Goal: Task Accomplishment & Management: Complete application form

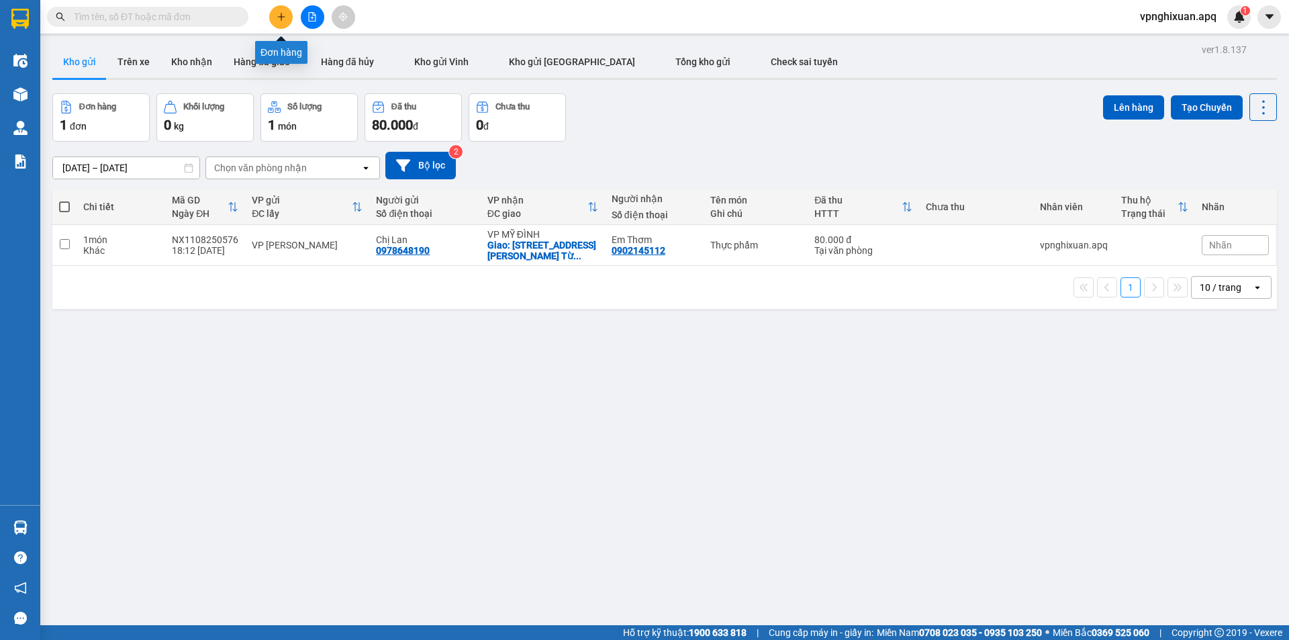
click at [287, 20] on button at bounding box center [280, 16] width 23 height 23
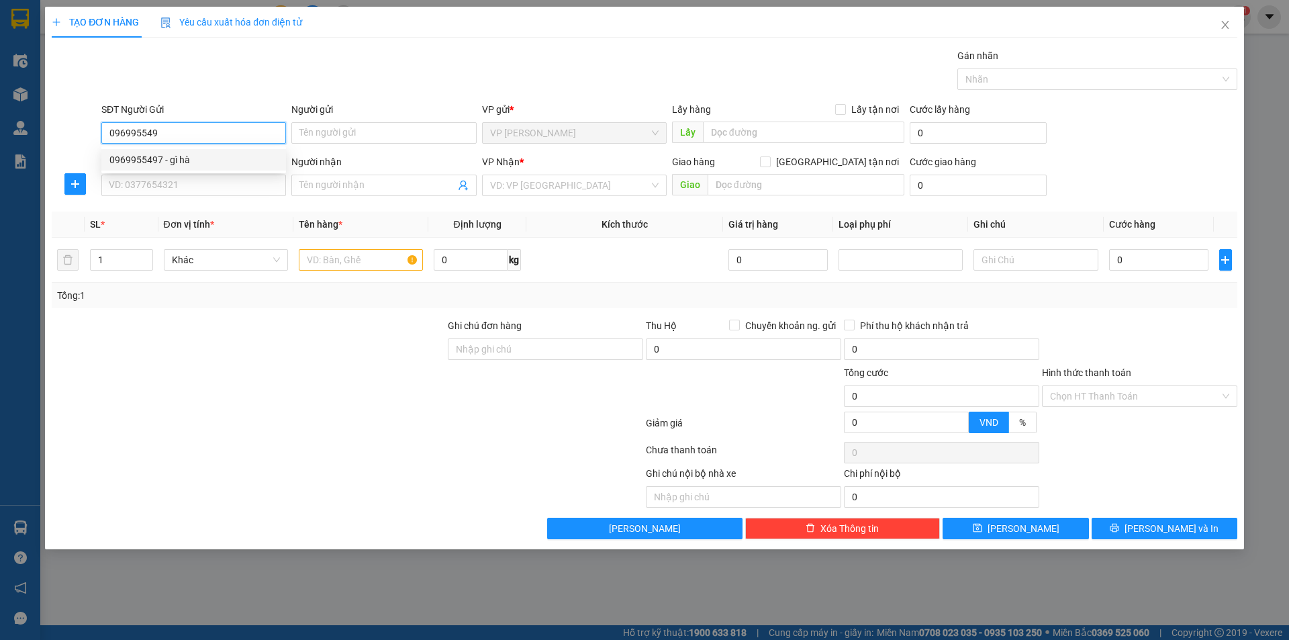
click at [163, 165] on div "0969955497 - gì hà" at bounding box center [193, 159] width 168 height 15
type input "0969955497"
type input "gì hà"
type input "0969955497"
click at [173, 190] on input "SĐT Người Nhận" at bounding box center [193, 185] width 185 height 21
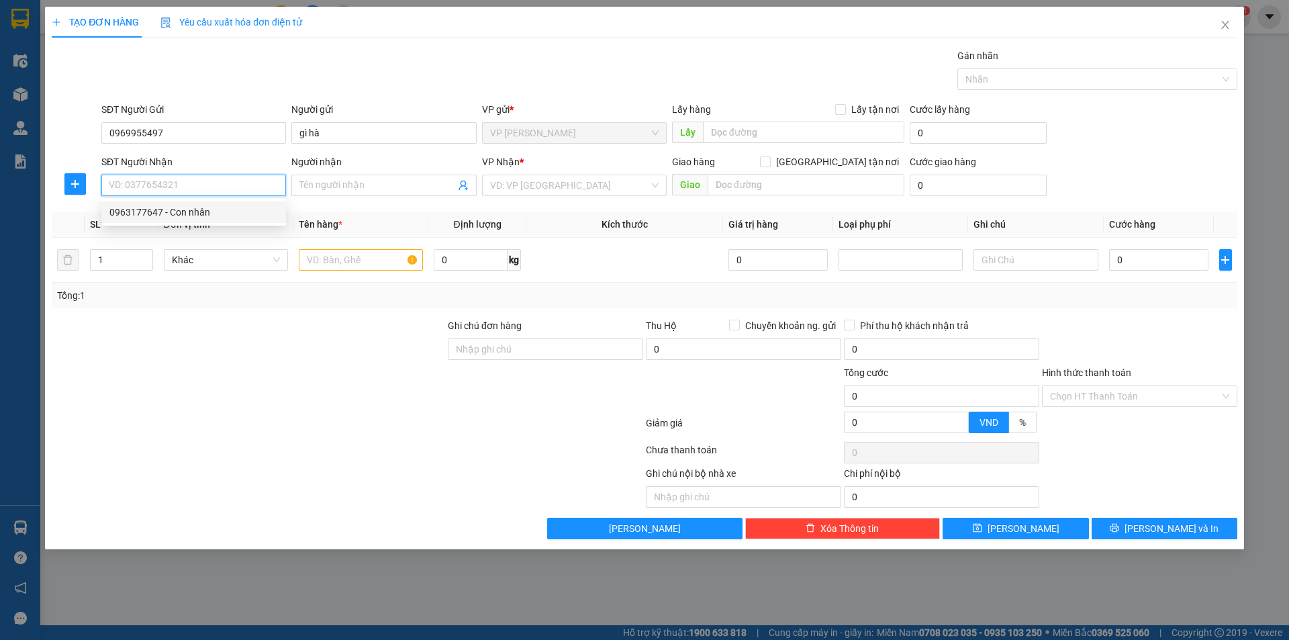
click at [175, 215] on div "0963177647 - Con nhân" at bounding box center [193, 212] width 168 height 15
type input "0963177647"
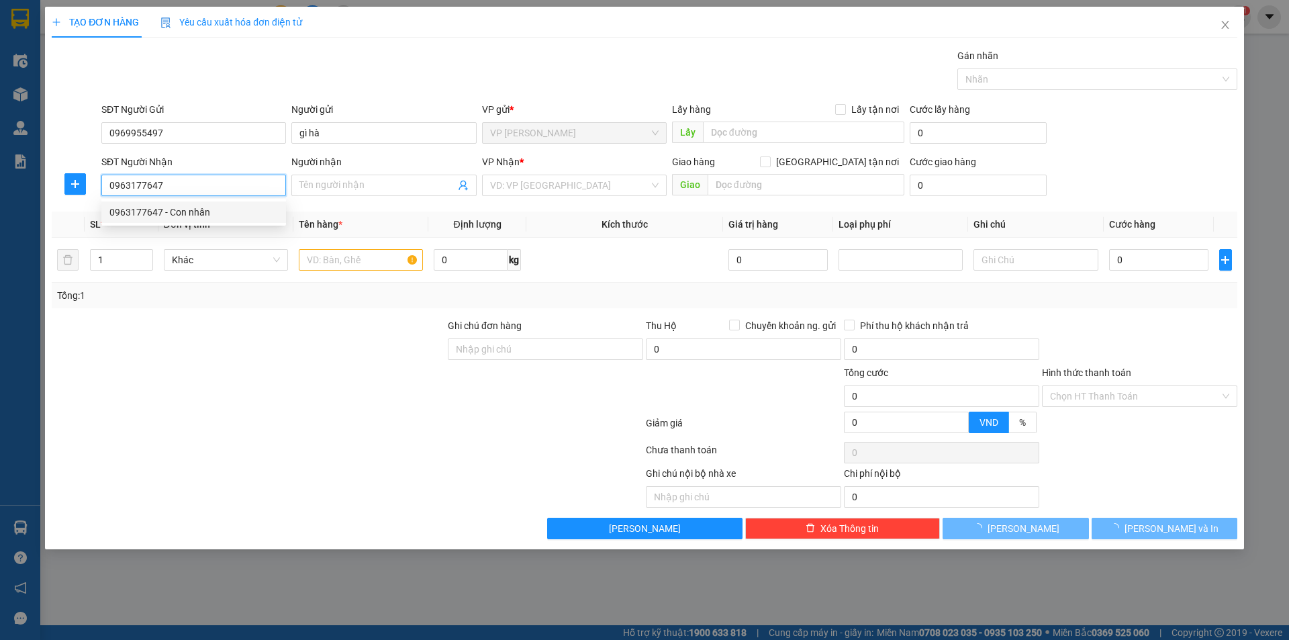
type input "Con nhân"
checkbox input "true"
type input "[STREET_ADDRESS]"
type input "70.000"
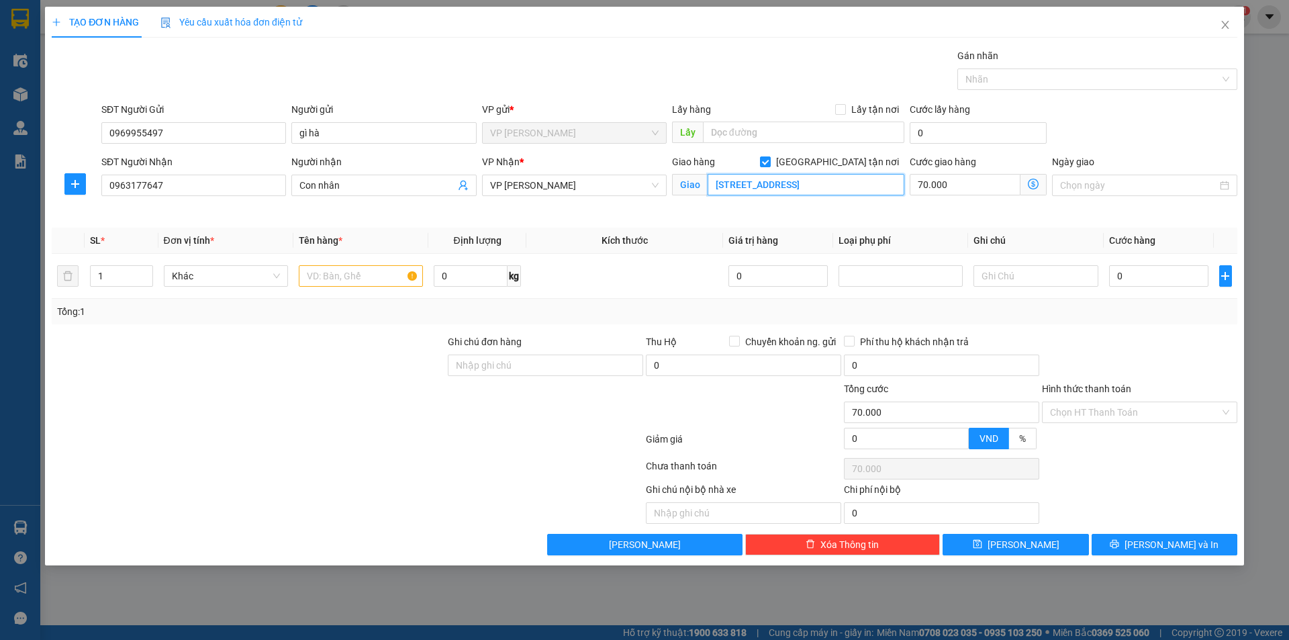
click at [893, 185] on input "[STREET_ADDRESS]" at bounding box center [806, 184] width 197 height 21
click at [763, 185] on input "số 16, ngox, [PERSON_NAME], [GEOGRAPHIC_DATA]" at bounding box center [806, 184] width 197 height 21
click at [896, 184] on input "số 16, ngox 97, [PERSON_NAME], [GEOGRAPHIC_DATA]" at bounding box center [806, 184] width 197 height 21
type input "[STREET_ADDRESS]"
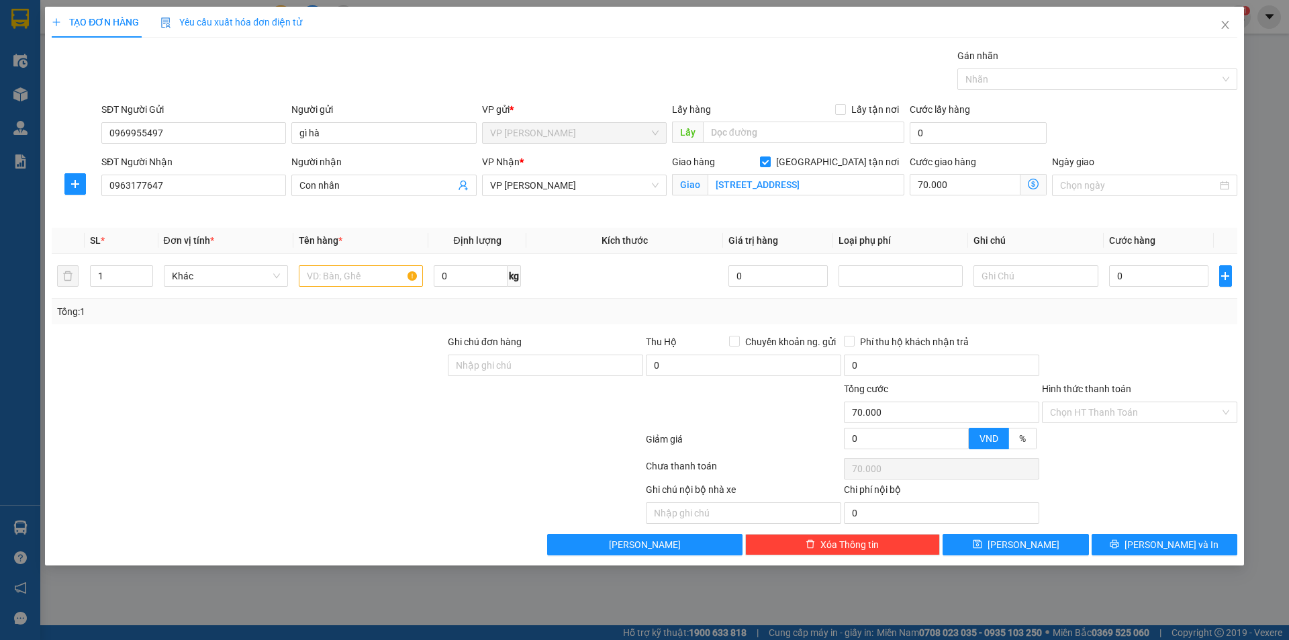
scroll to position [0, 0]
click at [1032, 189] on icon "dollar-circle" at bounding box center [1033, 184] width 11 height 11
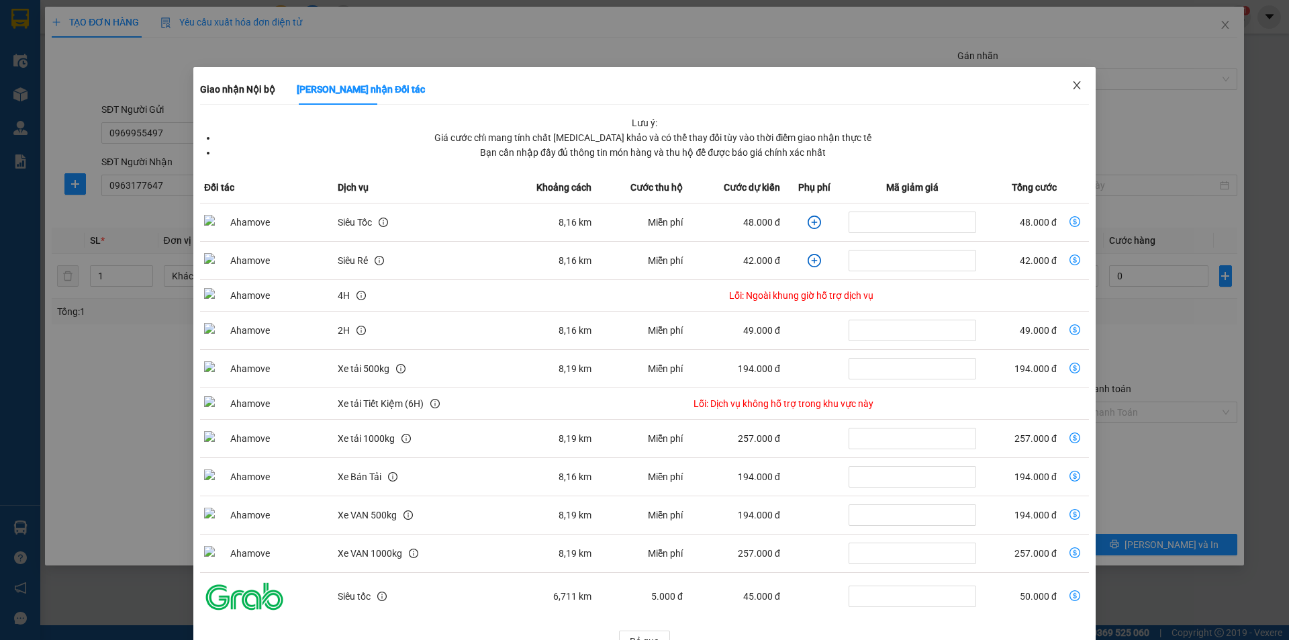
click at [1071, 82] on icon "close" at bounding box center [1076, 85] width 11 height 11
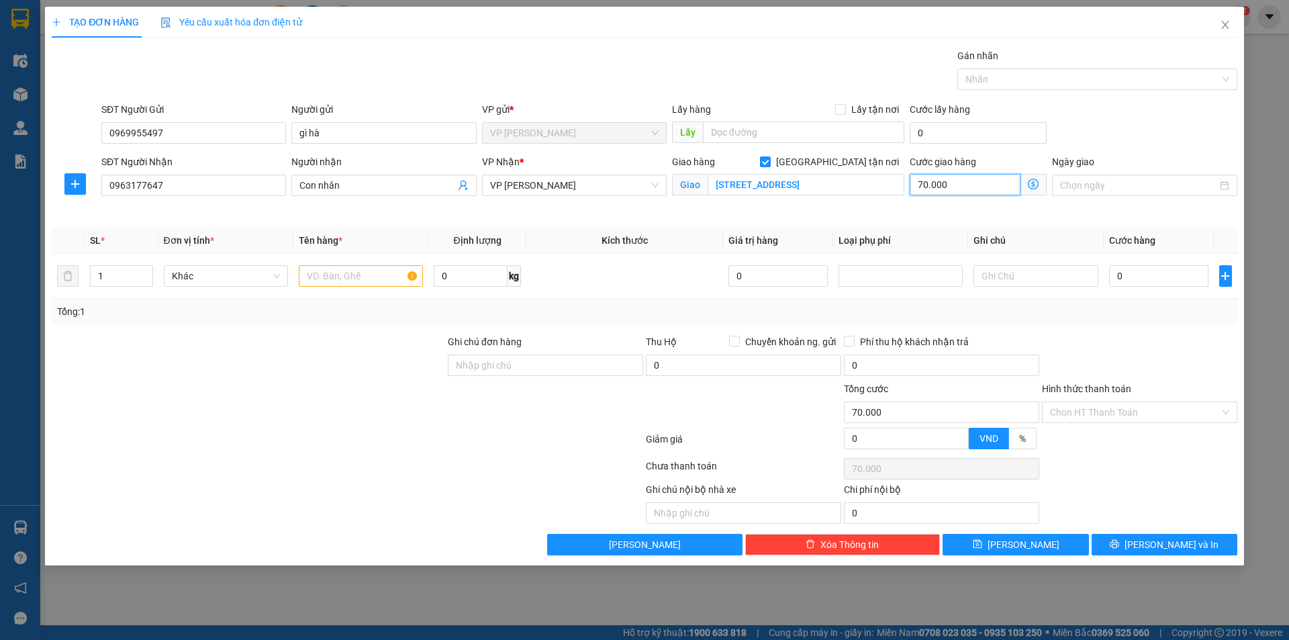
click at [964, 185] on input "70.000" at bounding box center [965, 184] width 111 height 21
type input "0"
type input "6"
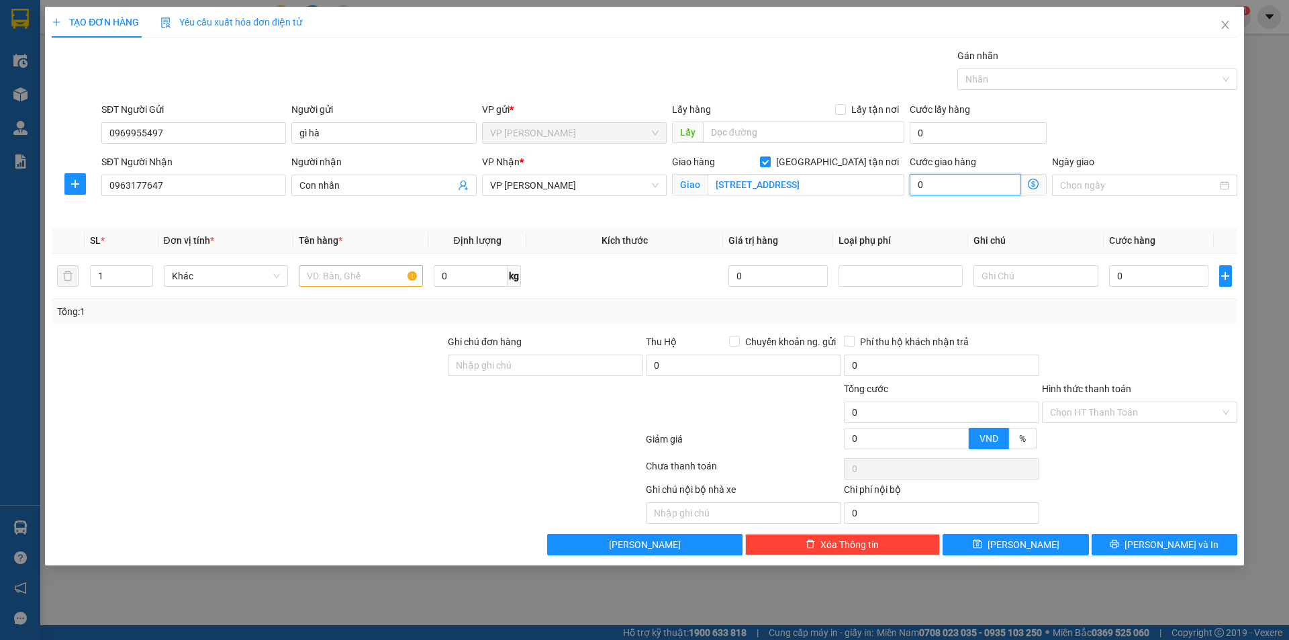
type input "6"
type input "60"
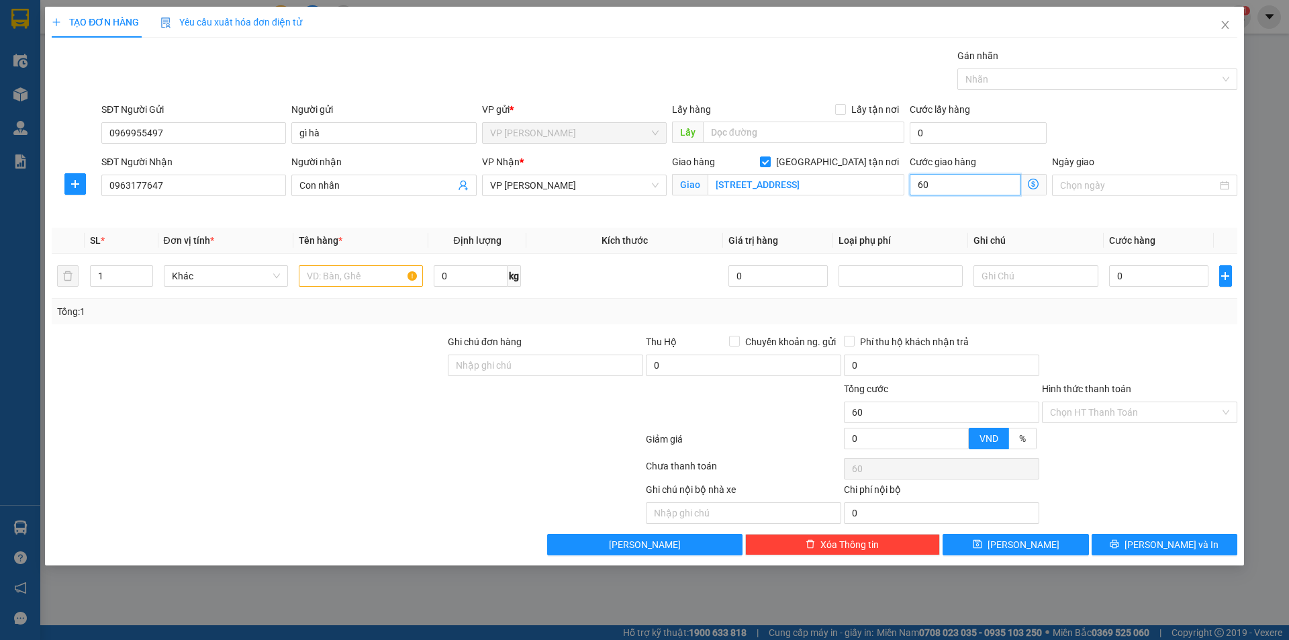
type input "600"
type input "6.000"
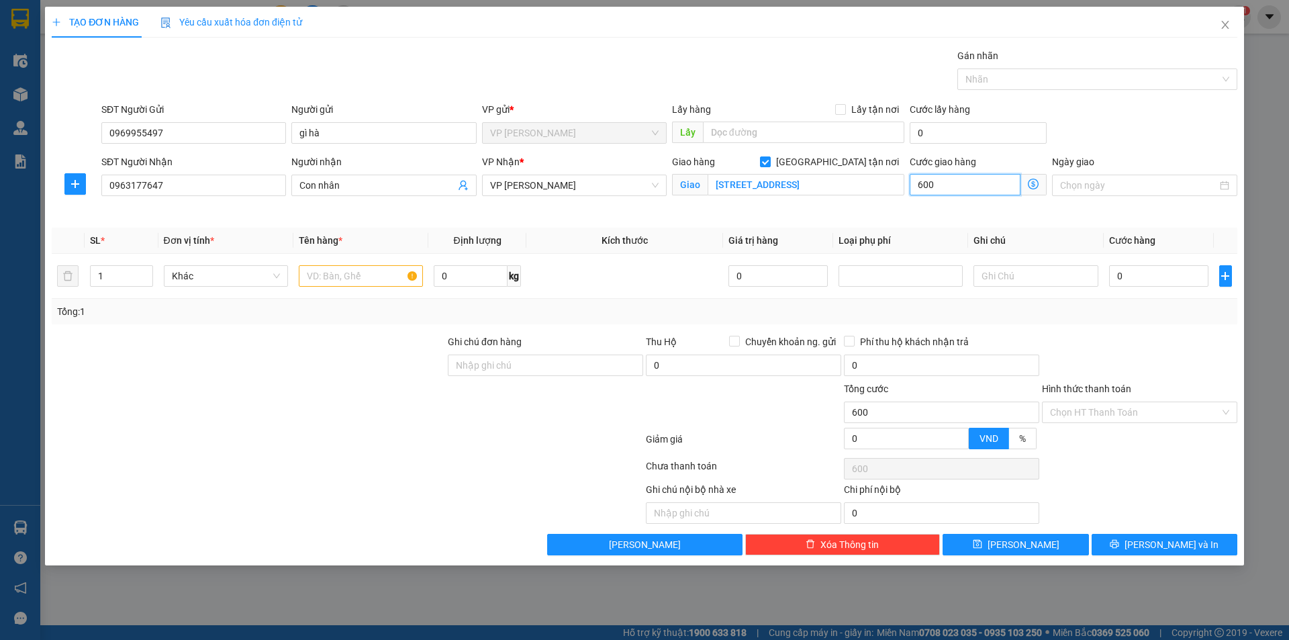
type input "6.000"
type input "60.000"
click at [1112, 278] on input "0" at bounding box center [1159, 275] width 100 height 21
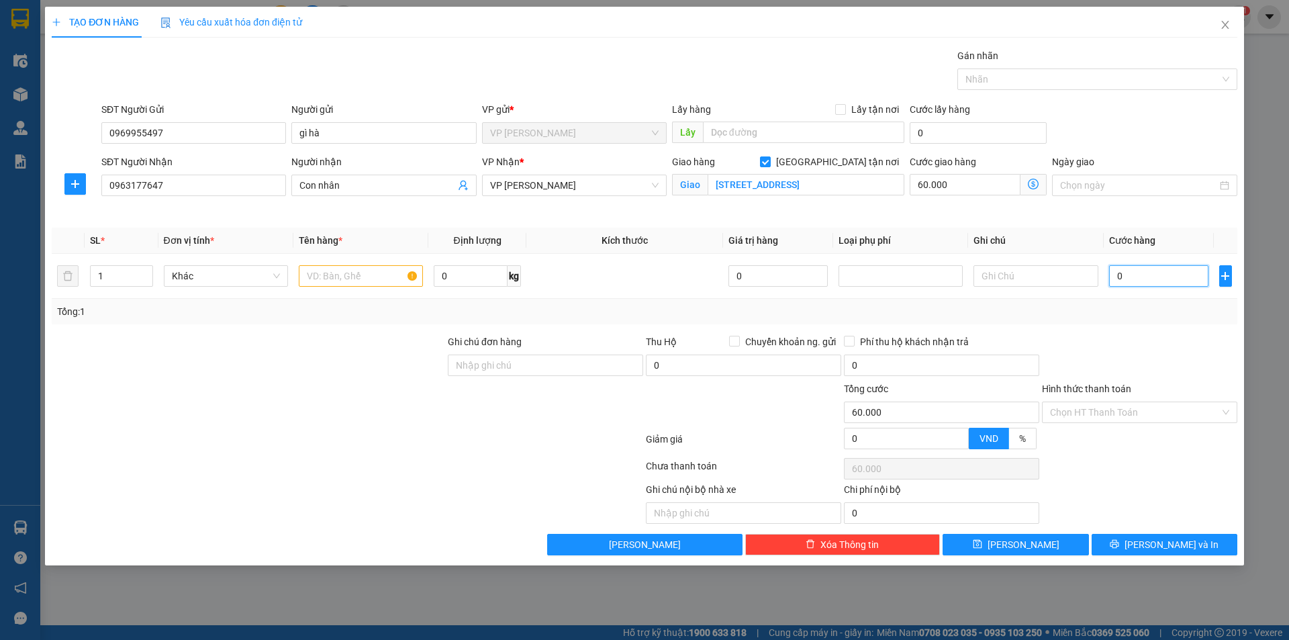
type input "5"
type input "60.005"
type input "50"
type input "60.050"
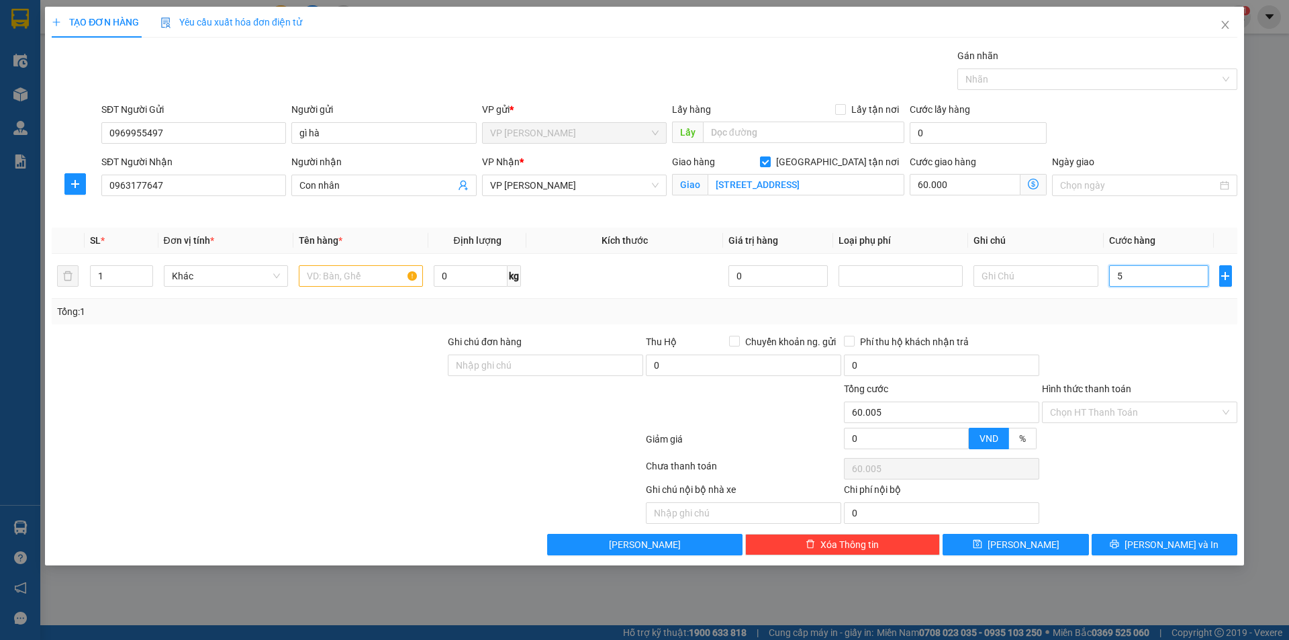
type input "60.050"
type input "500"
type input "60.500"
type input "5.000"
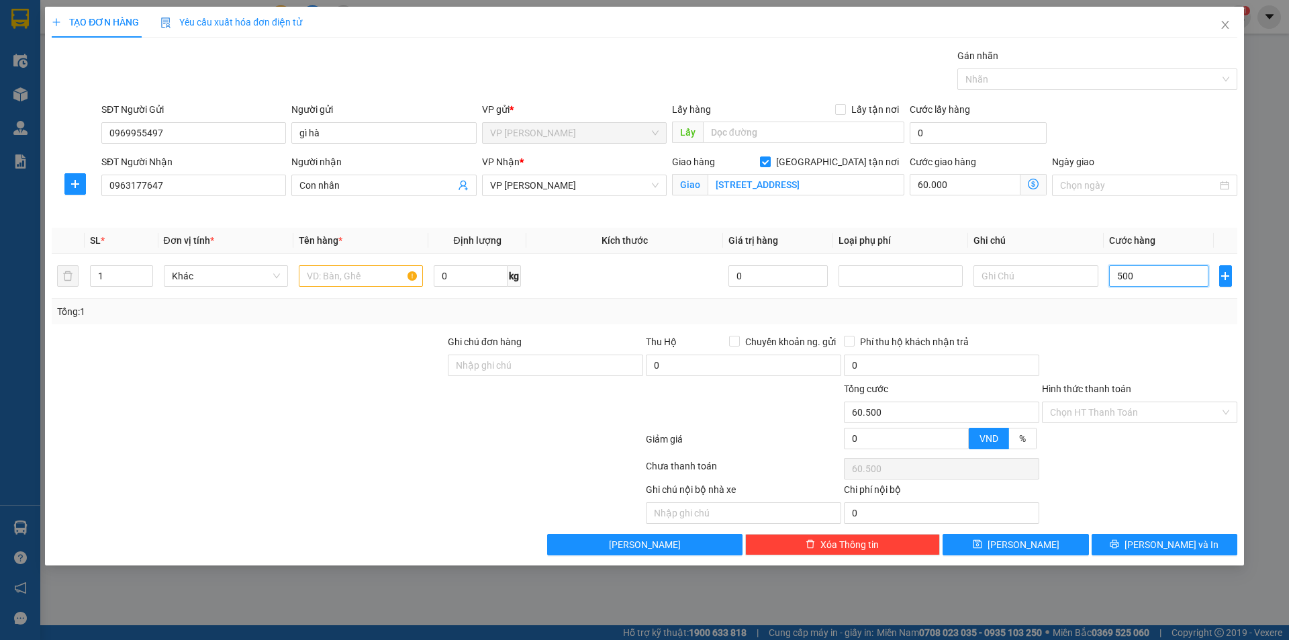
type input "65.000"
type input "50.000"
type input "110.000"
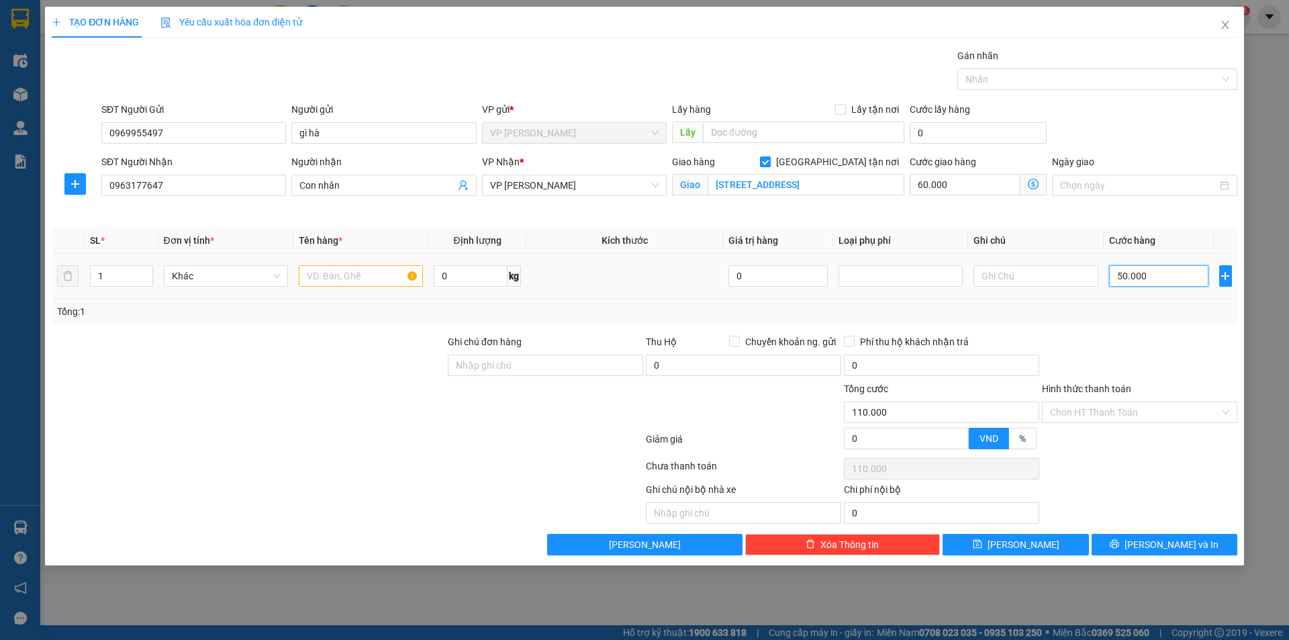
type input "50.000"
click at [328, 275] on input "text" at bounding box center [361, 275] width 124 height 21
type input "thực phẩm"
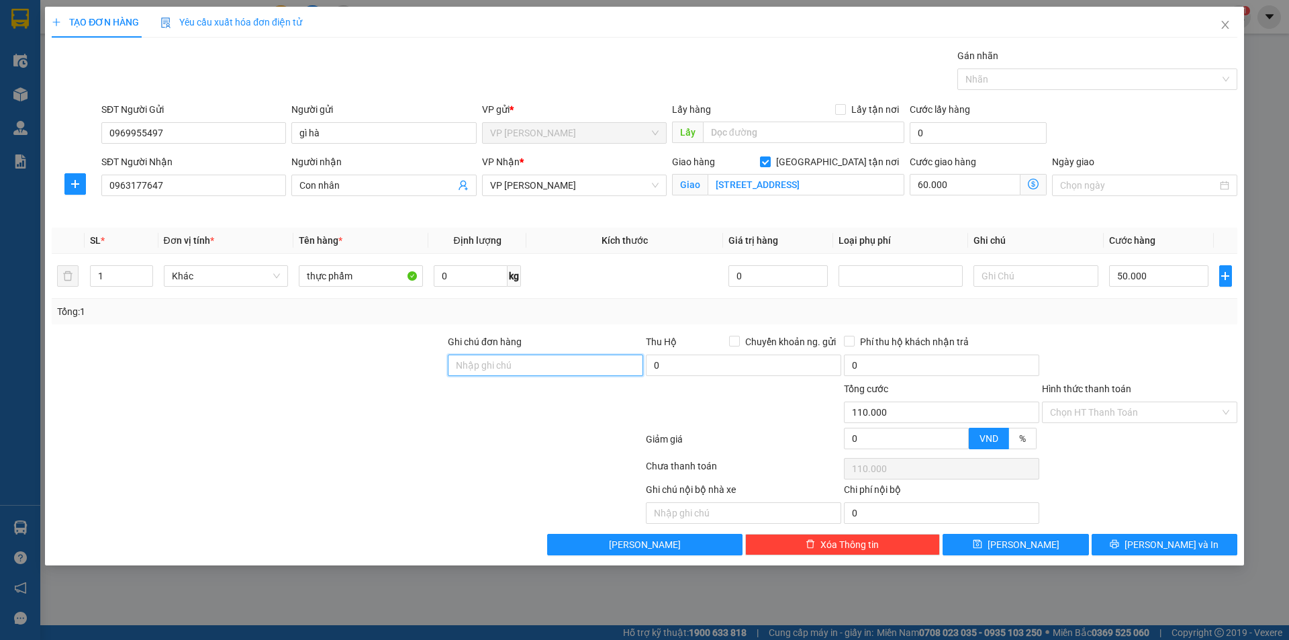
click at [546, 363] on input "Ghi chú đơn hàng" at bounding box center [545, 364] width 195 height 21
type input "hàng dễ vỡ, yêu cầu để ặt trc lên, ko úp hộp"
click at [1149, 409] on input "Hình thức thanh toán" at bounding box center [1135, 412] width 170 height 20
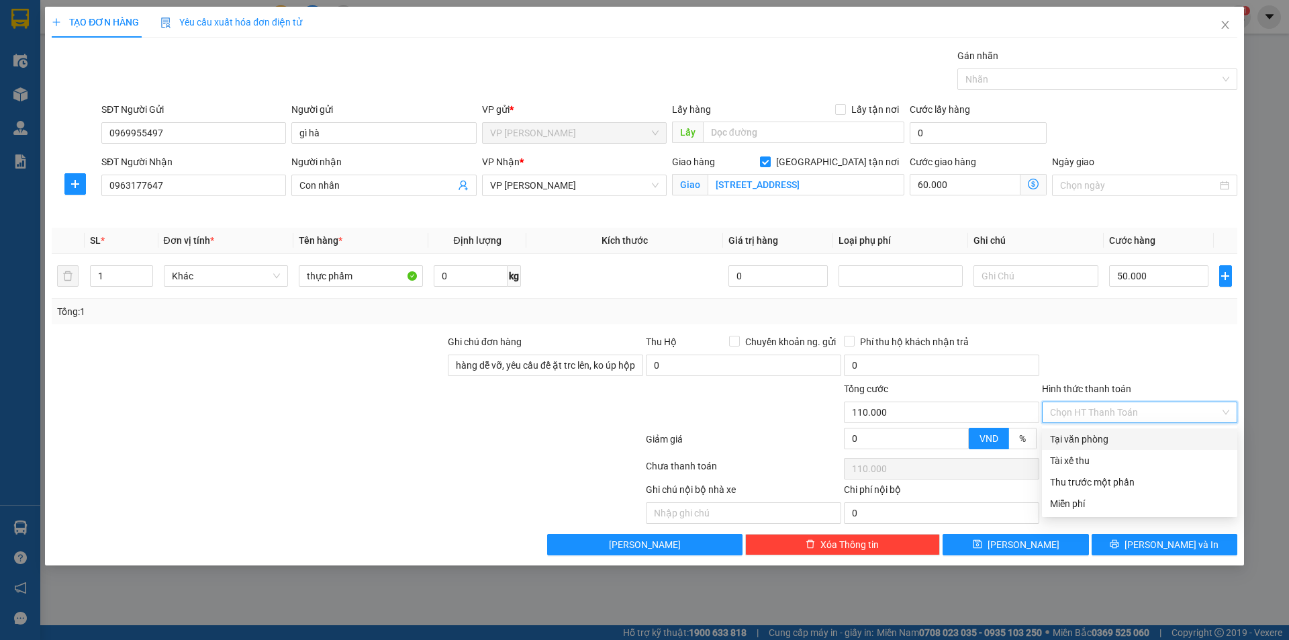
click at [1100, 438] on div "Tại văn phòng" at bounding box center [1139, 439] width 179 height 15
type input "0"
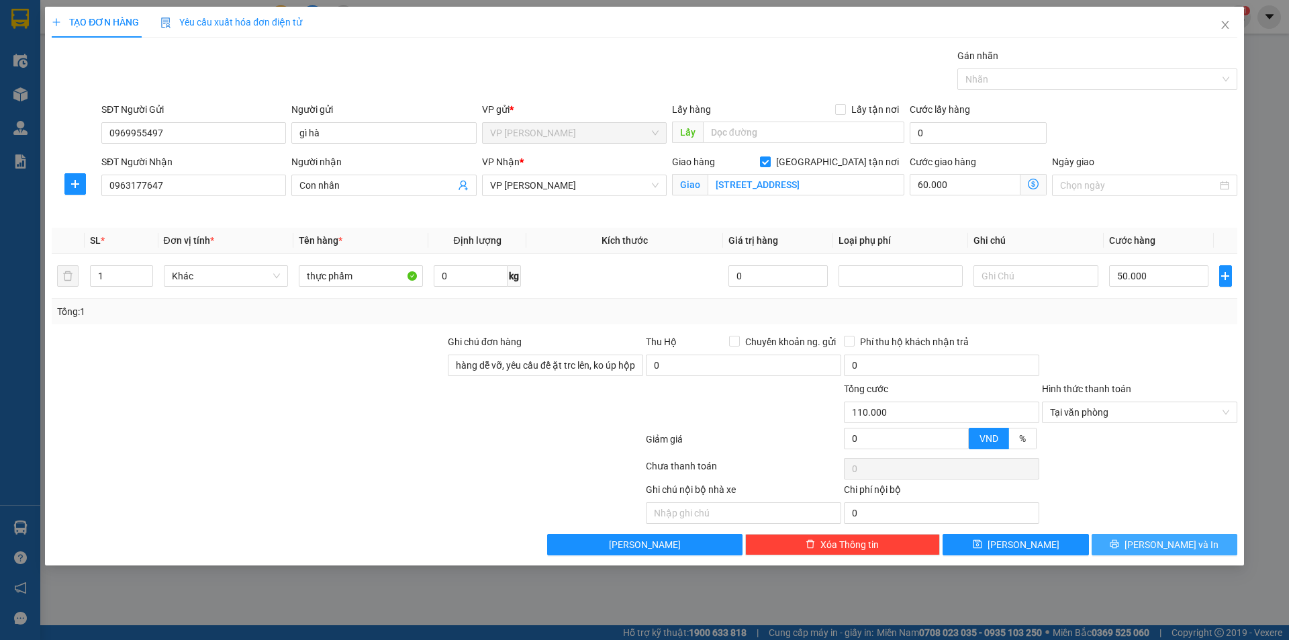
click at [1199, 544] on button "[PERSON_NAME] và In" at bounding box center [1164, 544] width 146 height 21
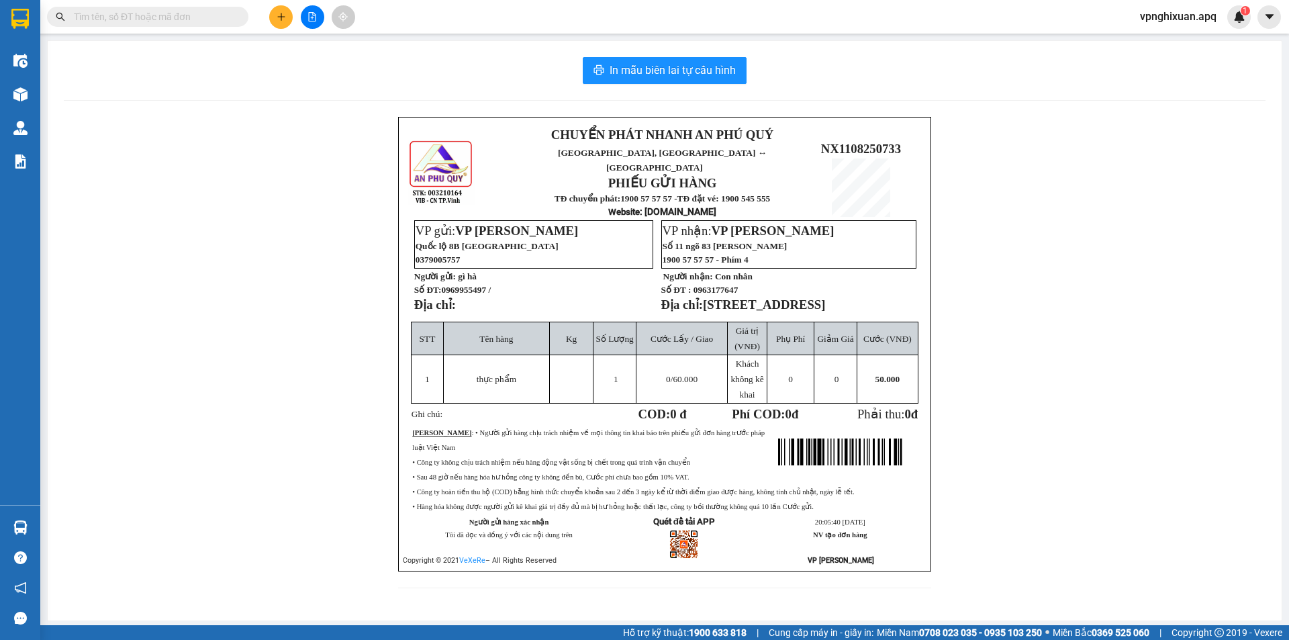
click at [689, 44] on div "In mẫu biên lai tự cấu hình CHUYỂN PHÁT NHANH AN [GEOGRAPHIC_DATA], [GEOGRAPHIC…" at bounding box center [665, 330] width 1234 height 579
click at [695, 70] on span "In mẫu biên lai tự cấu hình" at bounding box center [672, 70] width 126 height 17
